Goal: Task Accomplishment & Management: Use online tool/utility

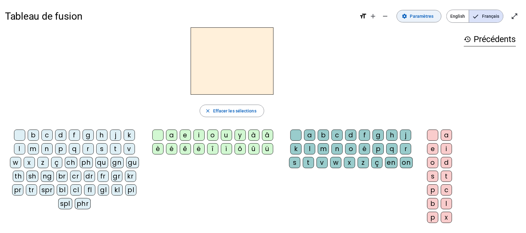
click at [430, 21] on span at bounding box center [419, 16] width 44 height 15
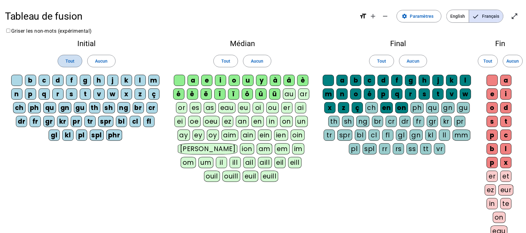
click at [75, 61] on span at bounding box center [70, 61] width 24 height 15
click at [222, 63] on span "Tout" at bounding box center [225, 60] width 9 height 7
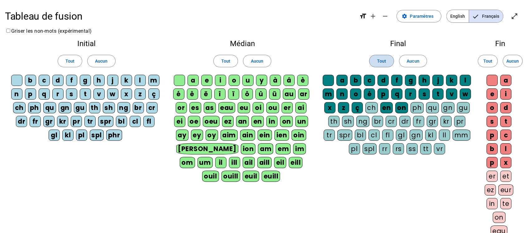
click at [375, 60] on span at bounding box center [382, 61] width 24 height 15
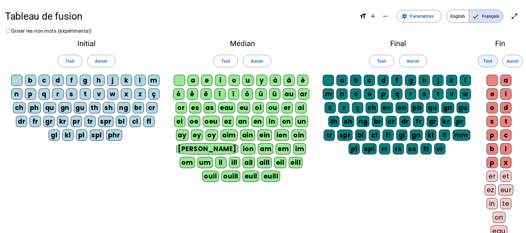
click at [486, 59] on span "Tout" at bounding box center [488, 60] width 9 height 7
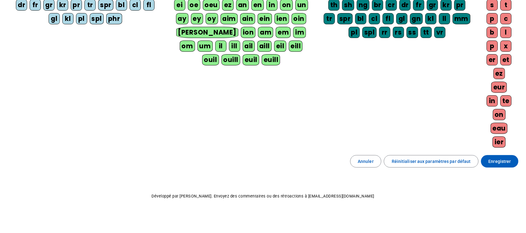
scroll to position [119, 0]
click at [501, 159] on span "Enregistrer" at bounding box center [500, 161] width 22 height 7
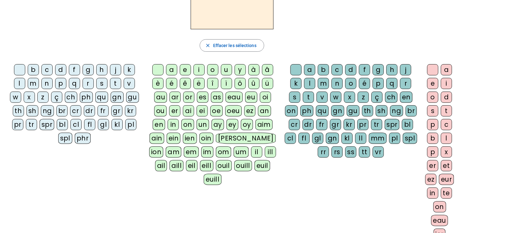
scroll to position [63, 0]
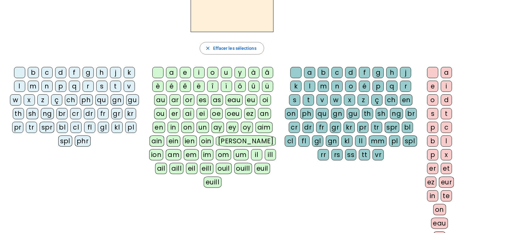
click at [95, 90] on letter-bubble "r" at bounding box center [90, 88] width 14 height 14
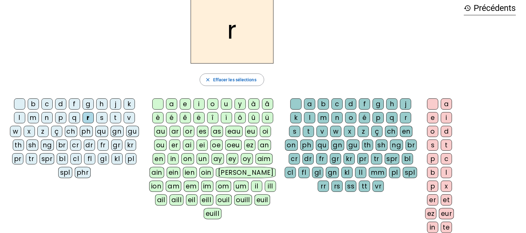
scroll to position [38, 0]
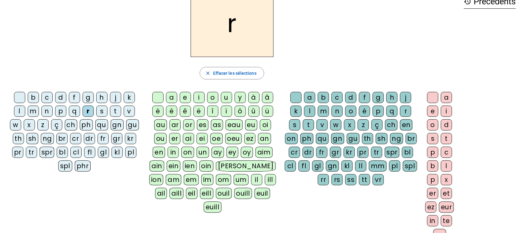
click at [102, 109] on div "s" at bounding box center [101, 111] width 11 height 11
click at [172, 98] on div "a" at bounding box center [171, 97] width 11 height 11
click at [409, 155] on div "bl" at bounding box center [407, 152] width 11 height 11
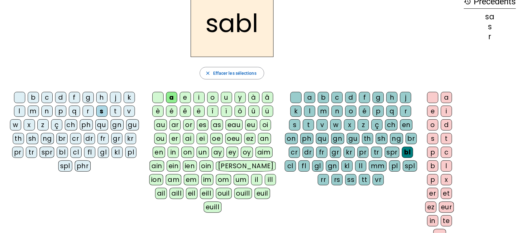
click at [433, 110] on div "e" at bounding box center [433, 111] width 11 height 11
